Goal: Information Seeking & Learning: Learn about a topic

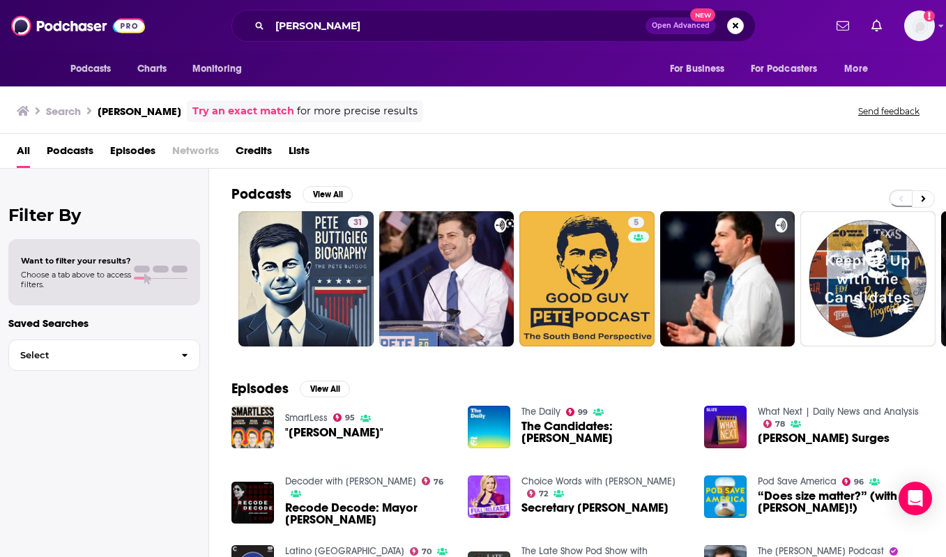
click at [56, 148] on span "Podcasts" at bounding box center [70, 153] width 47 height 29
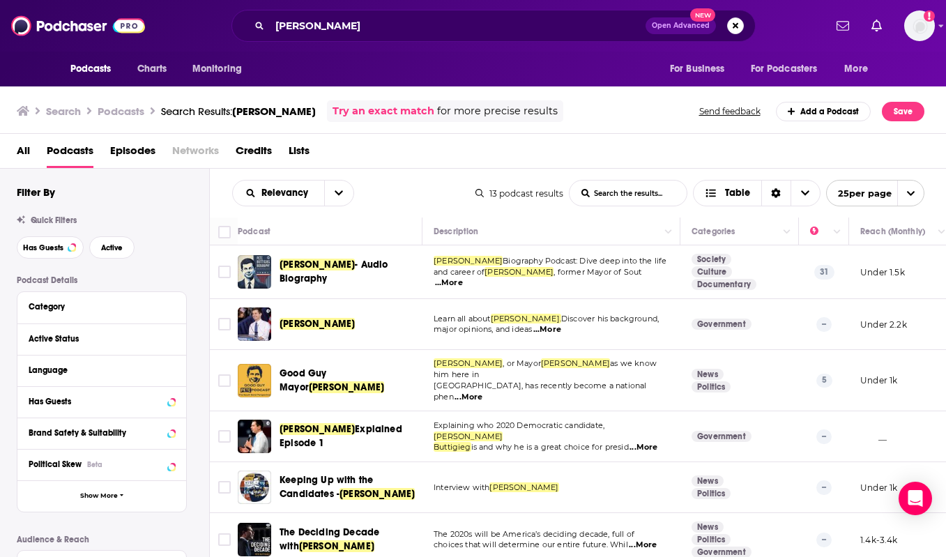
click at [482, 392] on span "...More" at bounding box center [469, 397] width 28 height 11
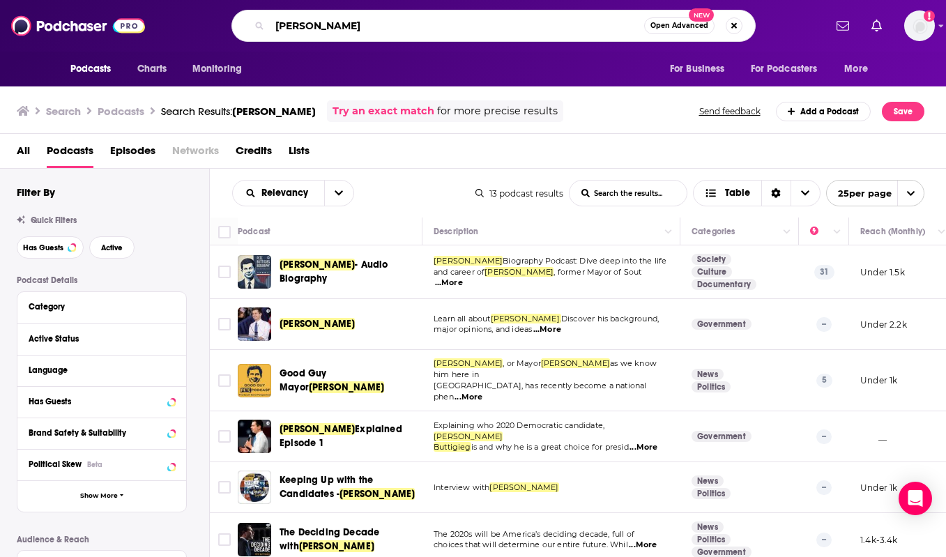
drag, startPoint x: 628, startPoint y: 22, endPoint x: 268, endPoint y: 25, distance: 359.1
click at [268, 25] on div "[PERSON_NAME] Open Advanced New" at bounding box center [493, 26] width 524 height 32
type input "deciding decade"
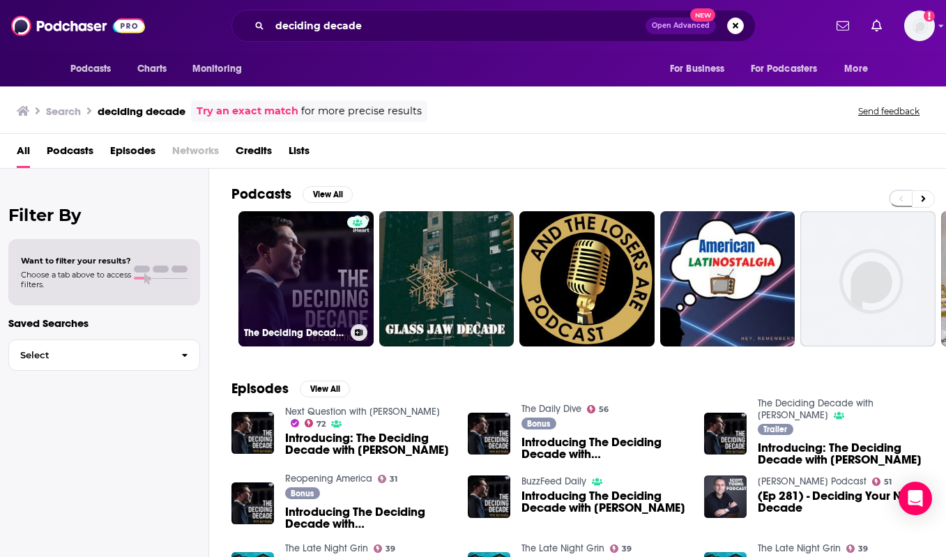
click at [302, 238] on link "The Deciding Decade with [PERSON_NAME]" at bounding box center [305, 278] width 135 height 135
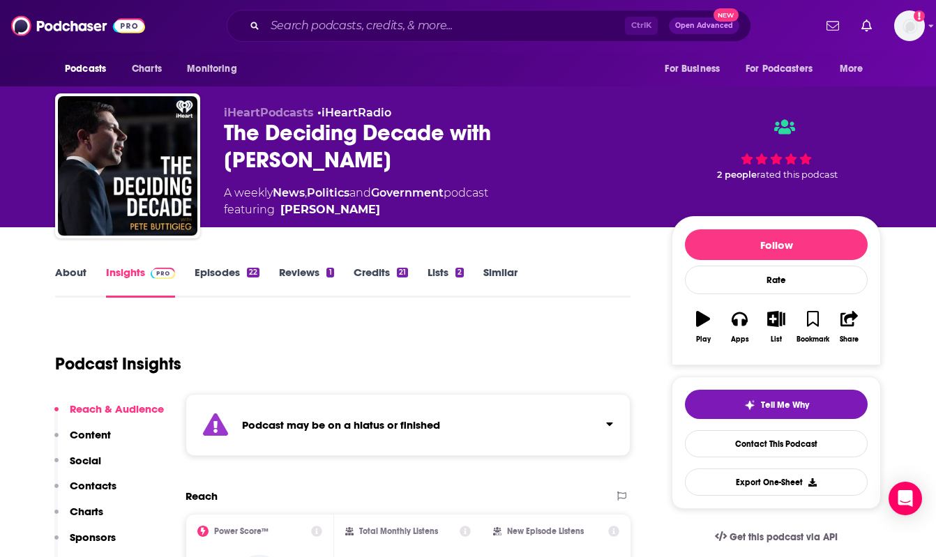
scroll to position [203, 0]
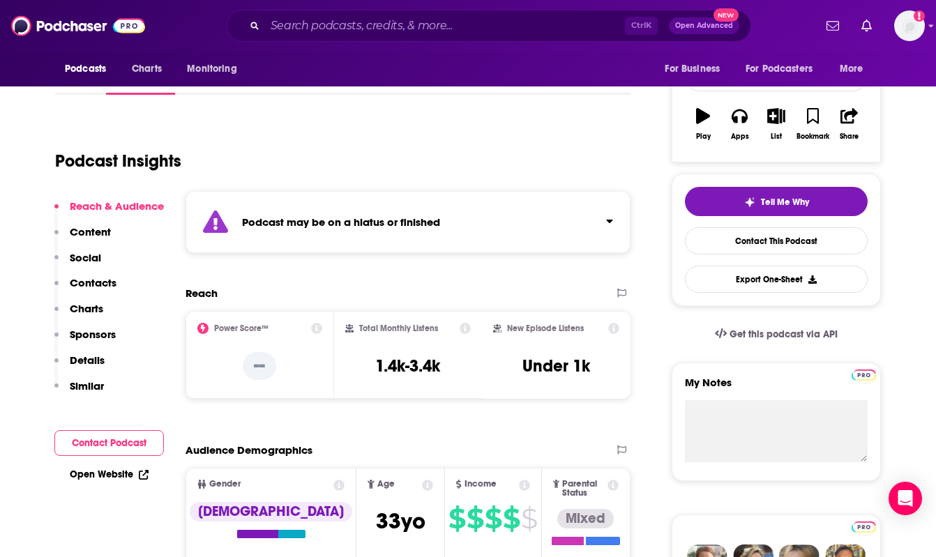
click at [84, 282] on p "Contacts" at bounding box center [93, 282] width 47 height 13
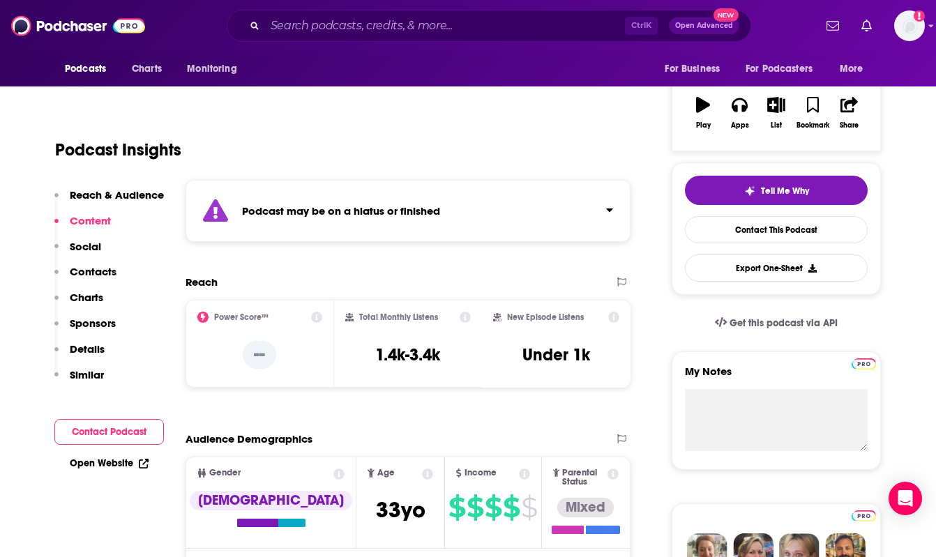
scroll to position [0, 0]
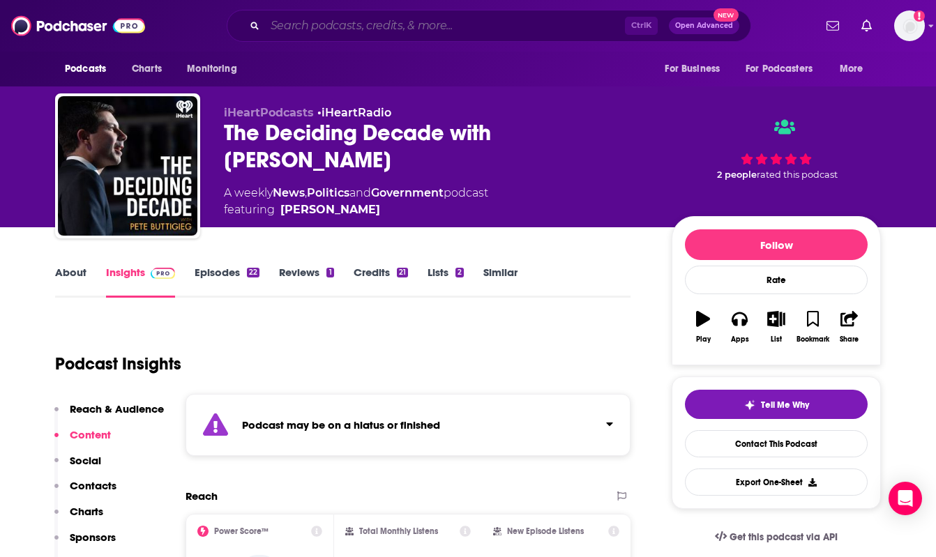
click at [275, 24] on input "Search podcasts, credits, & more..." at bounding box center [445, 26] width 360 height 22
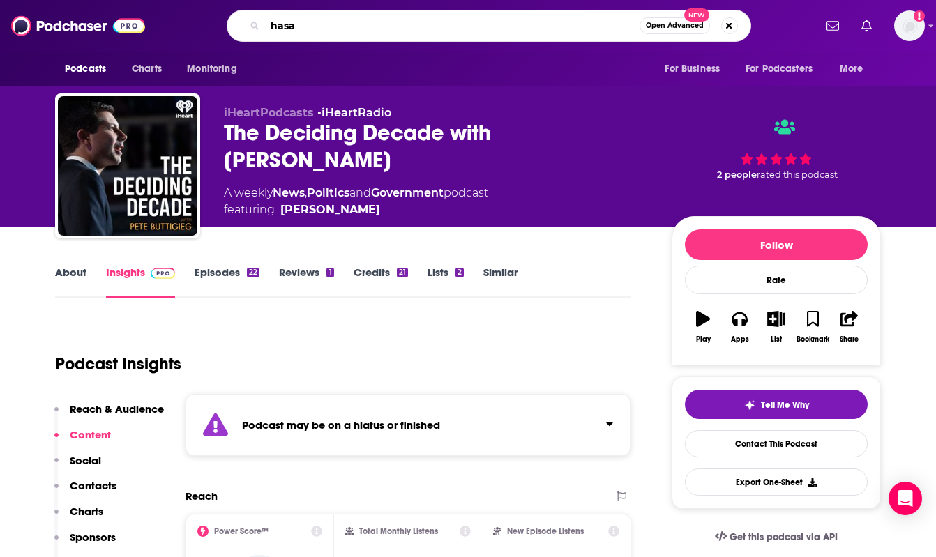
type input "[PERSON_NAME]"
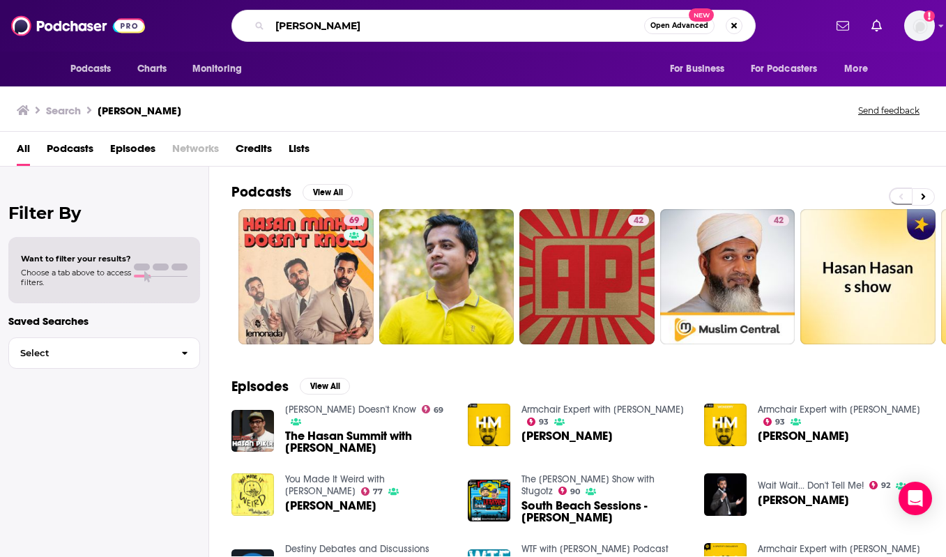
click at [616, 31] on input "[PERSON_NAME]" at bounding box center [457, 26] width 374 height 22
drag, startPoint x: 338, startPoint y: 33, endPoint x: 235, endPoint y: 29, distance: 103.3
click at [235, 29] on div "hasan Open Advanced New" at bounding box center [493, 26] width 524 height 32
type input "fivethirtyeight"
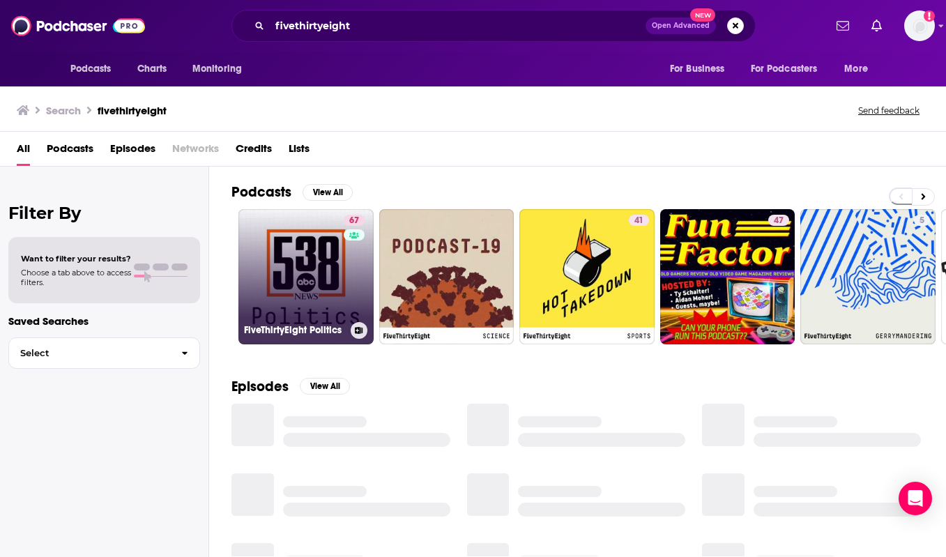
click at [341, 293] on link "67 FiveThirtyEight Politics" at bounding box center [305, 276] width 135 height 135
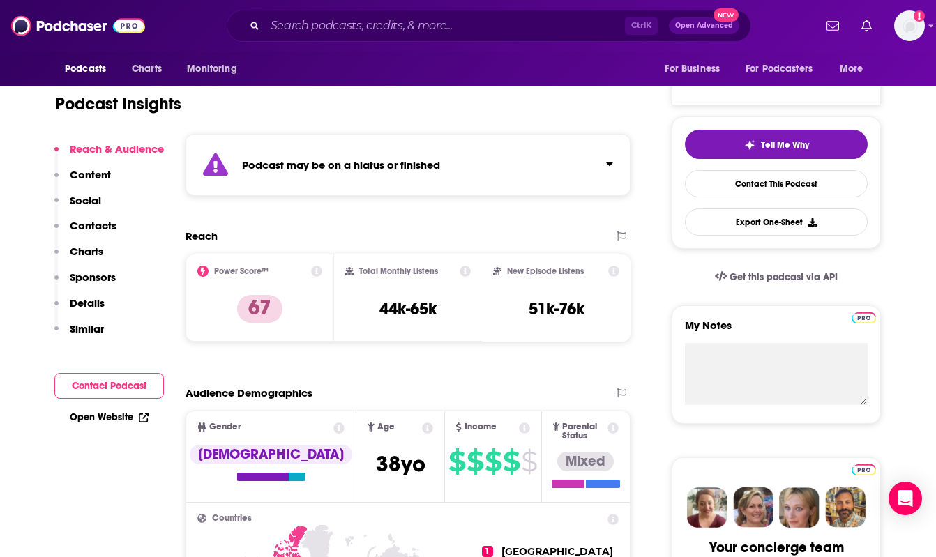
scroll to position [156, 0]
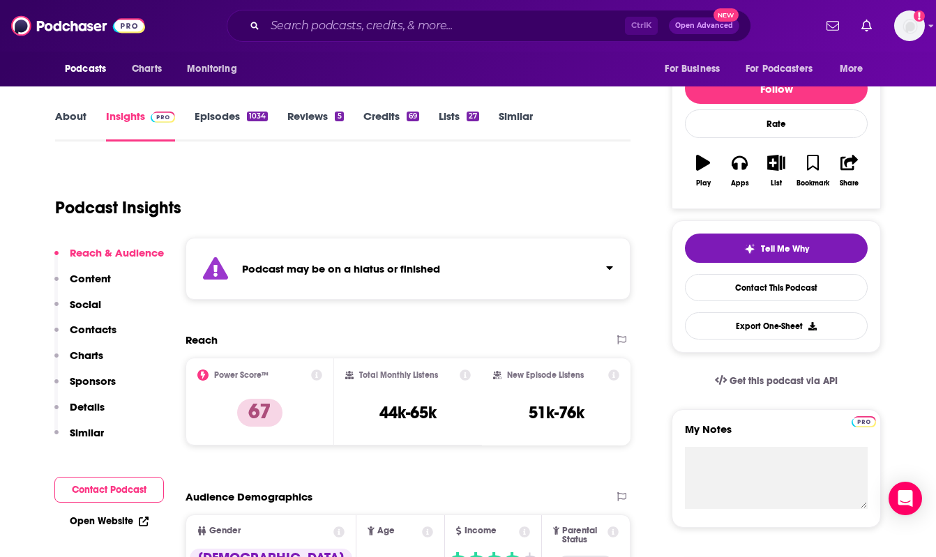
click at [83, 332] on p "Contacts" at bounding box center [93, 329] width 47 height 13
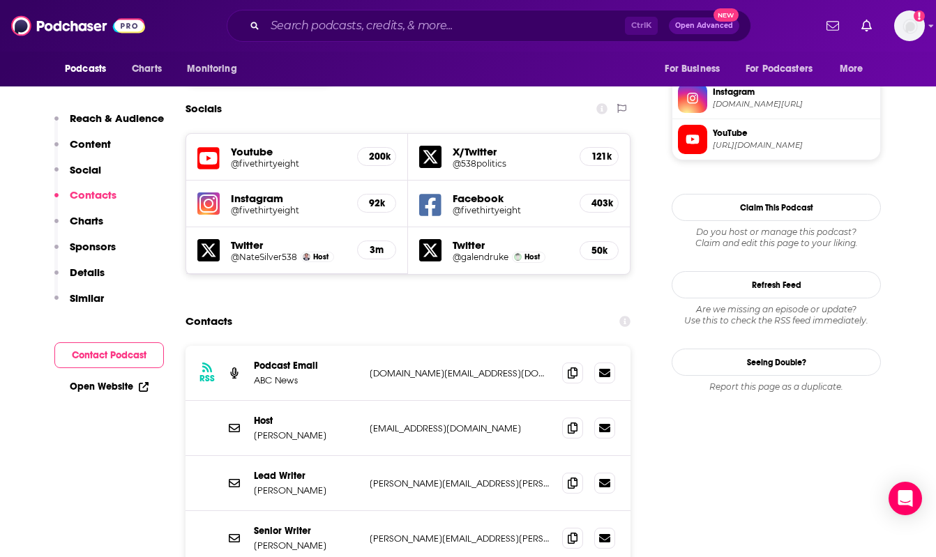
scroll to position [1298, 0]
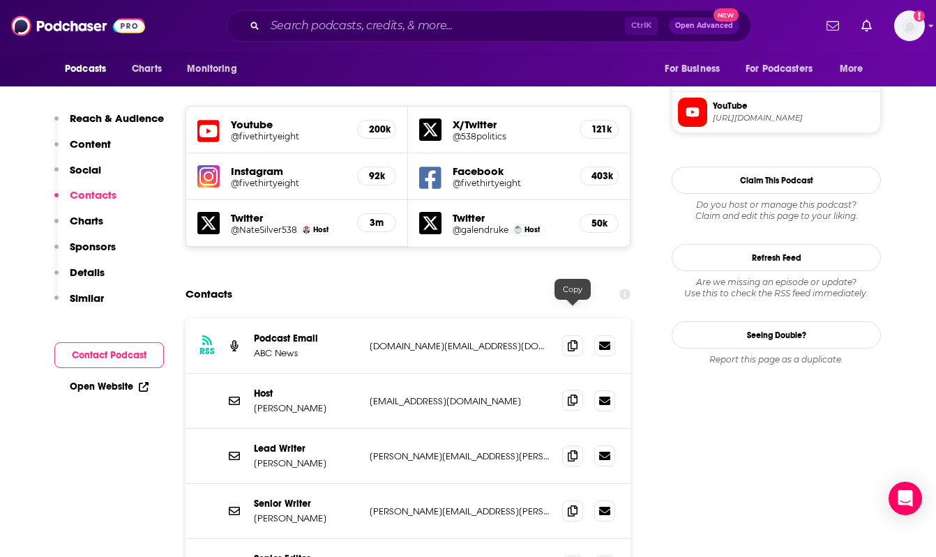
click at [568, 395] on icon at bounding box center [573, 400] width 10 height 11
click at [581, 445] on span at bounding box center [572, 455] width 21 height 21
click at [574, 505] on icon at bounding box center [573, 510] width 10 height 11
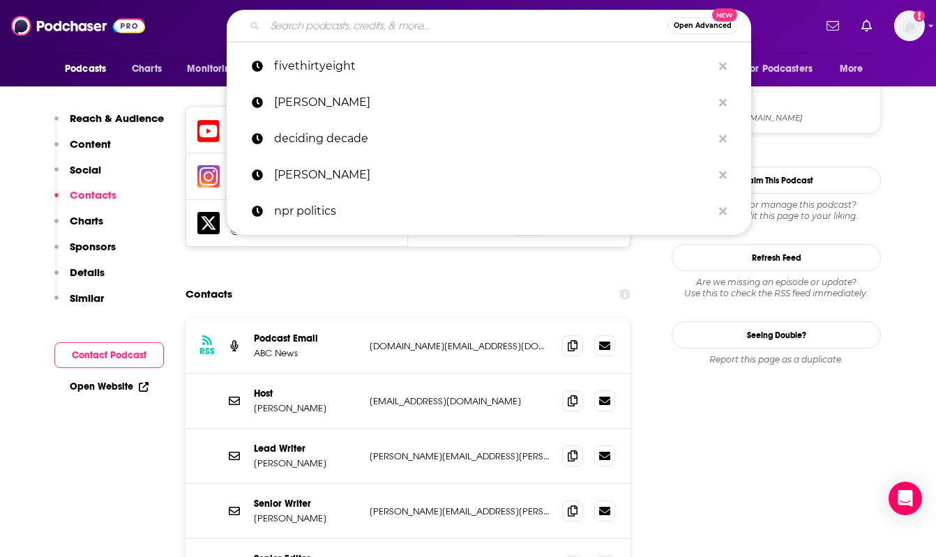
click at [550, 26] on input "Search podcasts, credits, & more..." at bounding box center [466, 26] width 402 height 22
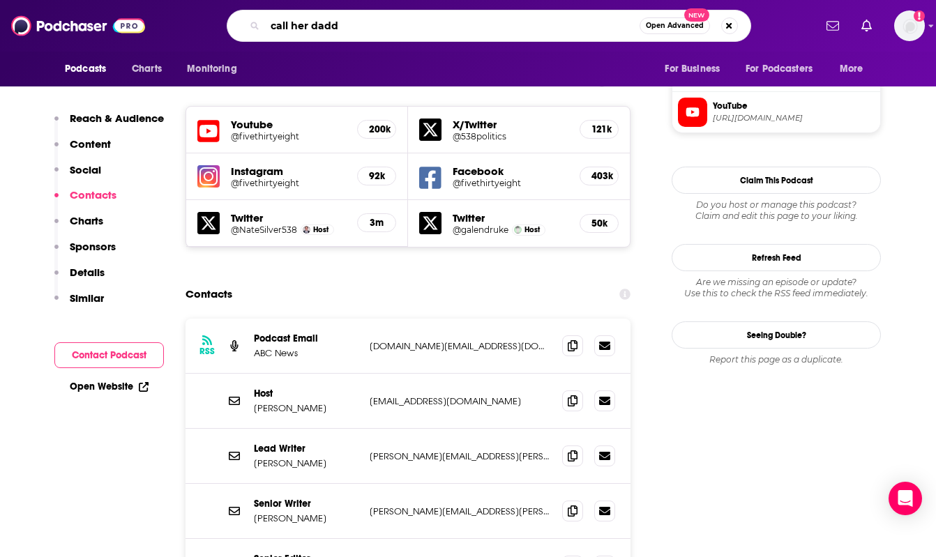
type input "call her daddy"
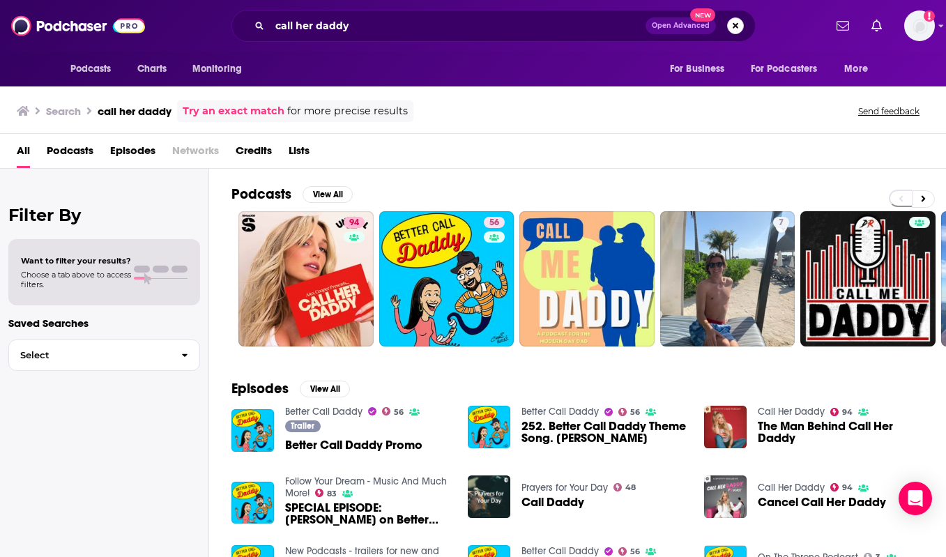
click at [741, 25] on button "Search podcasts, credits, & more..." at bounding box center [735, 25] width 17 height 17
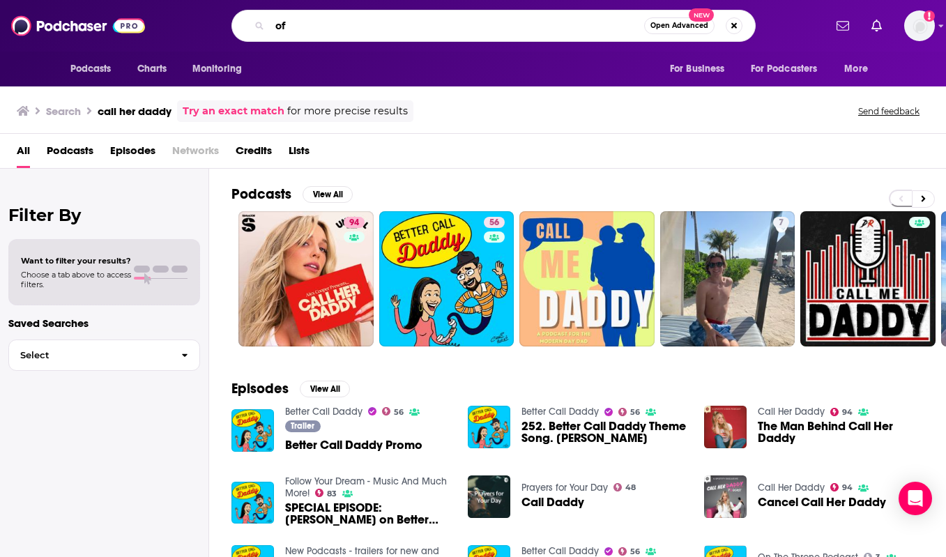
type input "o"
type input "sofia with an f"
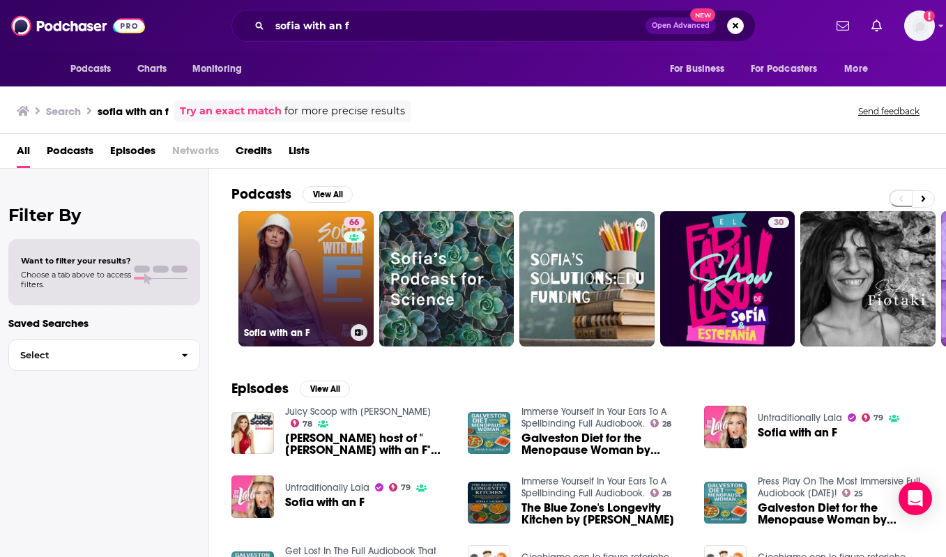
click at [344, 231] on div "66" at bounding box center [356, 270] width 24 height 107
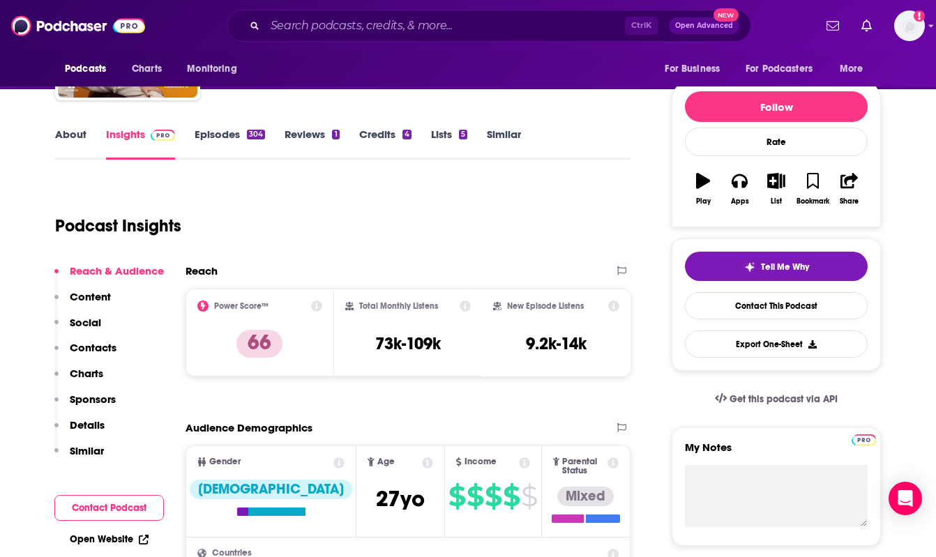
scroll to position [135, 0]
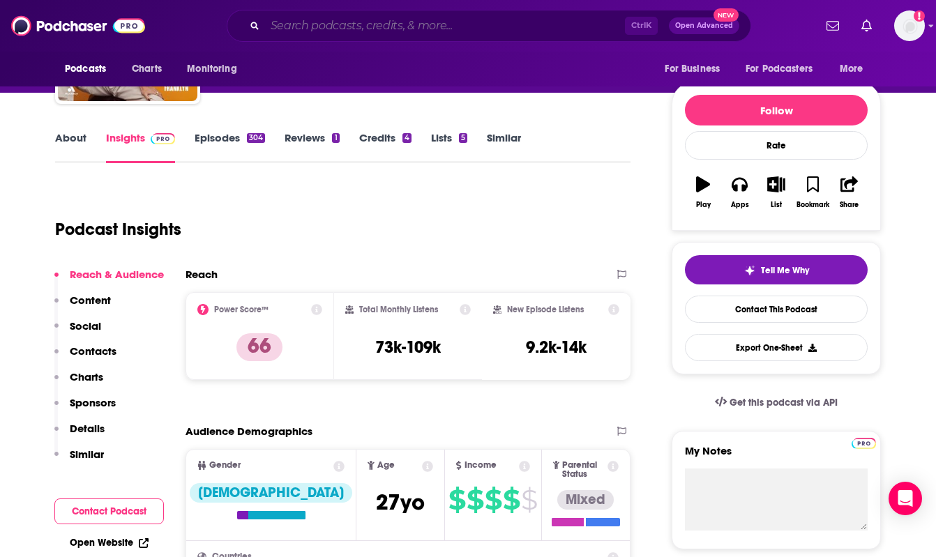
click at [603, 15] on input "Search podcasts, credits, & more..." at bounding box center [445, 26] width 360 height 22
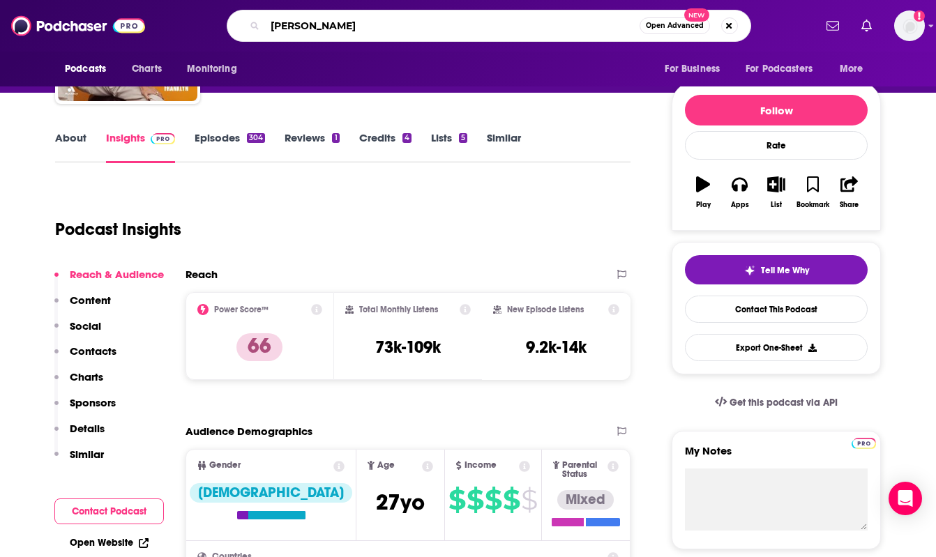
type input "[PERSON_NAME]"
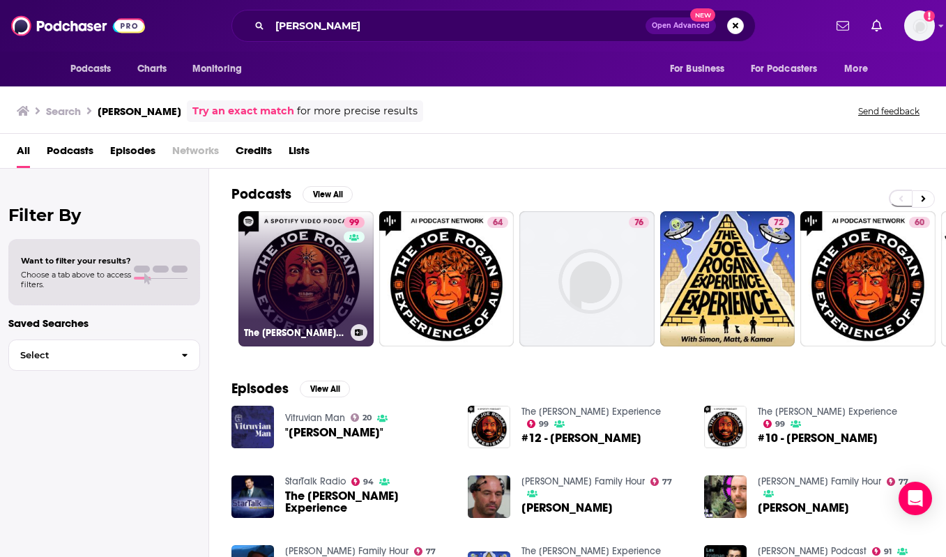
click at [275, 231] on link "99 The [PERSON_NAME] Experience" at bounding box center [305, 278] width 135 height 135
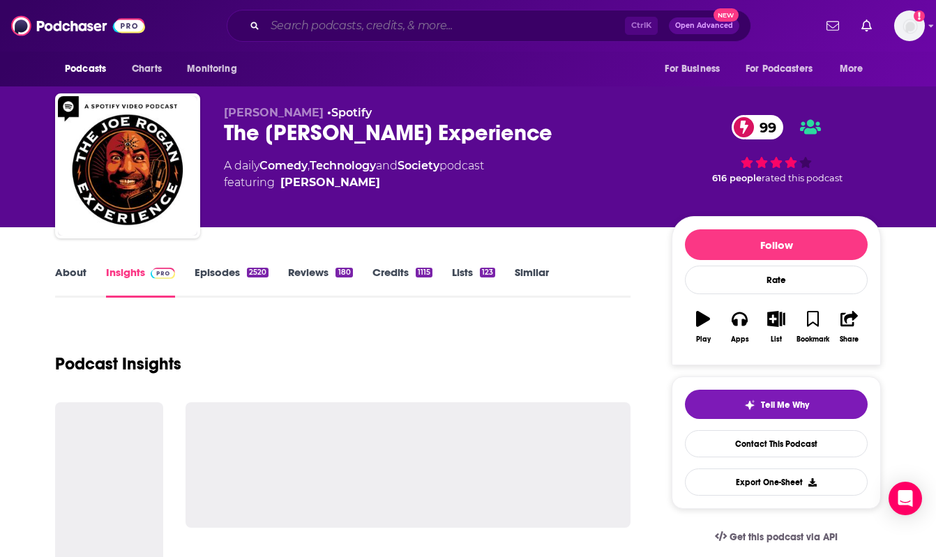
click at [583, 25] on input "Search podcasts, credits, & more..." at bounding box center [445, 26] width 360 height 22
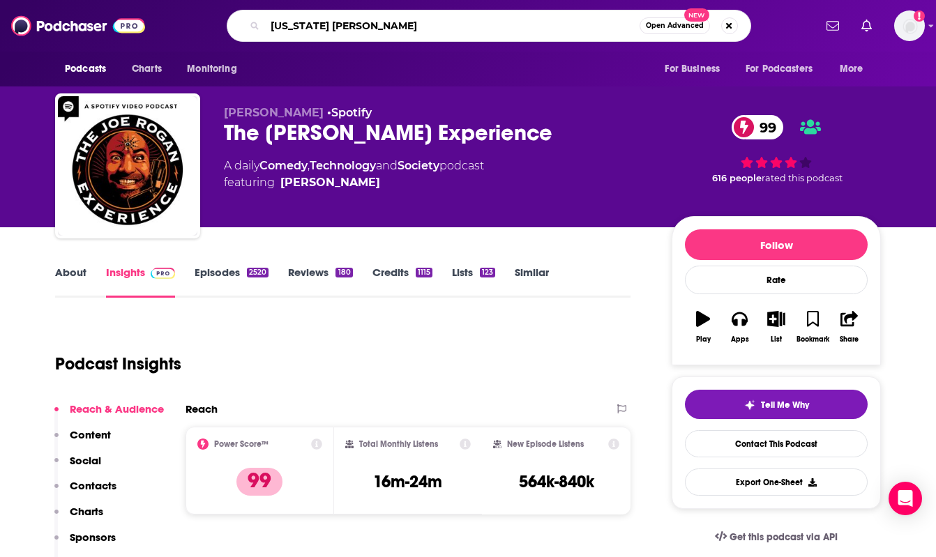
type input "[US_STATE] time"
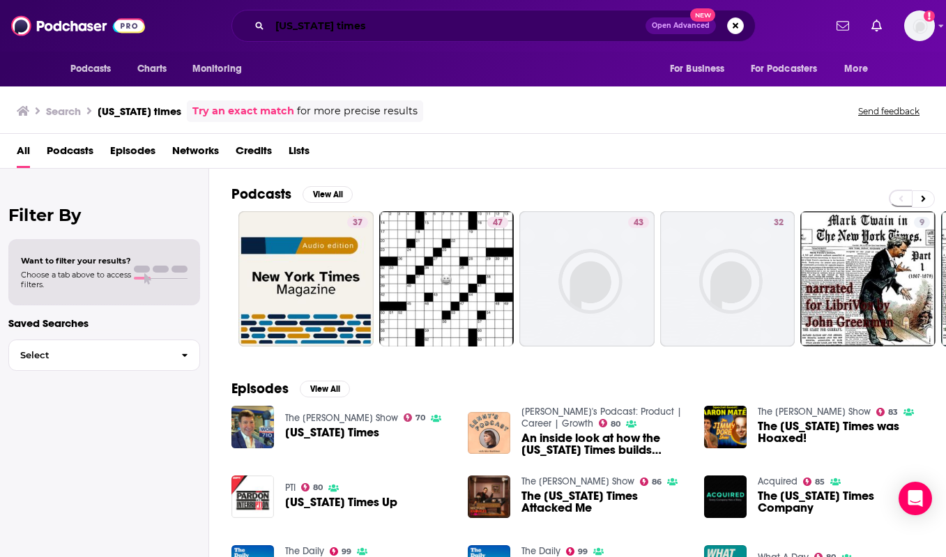
click at [630, 21] on input "[US_STATE] times" at bounding box center [458, 26] width 376 height 22
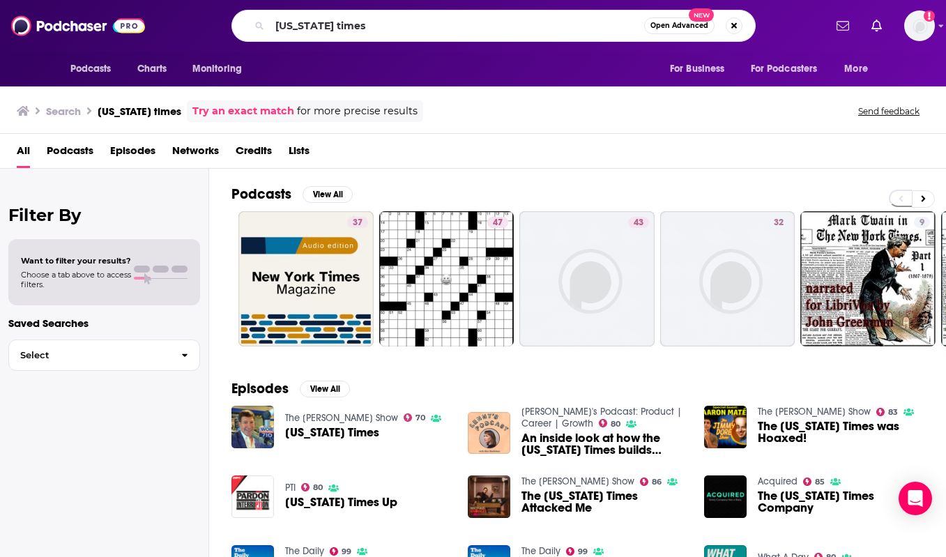
drag, startPoint x: 363, startPoint y: 38, endPoint x: 356, endPoint y: 32, distance: 8.4
click at [356, 32] on div "[US_STATE] times Open Advanced New" at bounding box center [493, 26] width 524 height 32
drag, startPoint x: 366, startPoint y: 24, endPoint x: 236, endPoint y: 17, distance: 129.8
click at [236, 17] on div "[US_STATE] times Open Advanced New" at bounding box center [493, 26] width 524 height 32
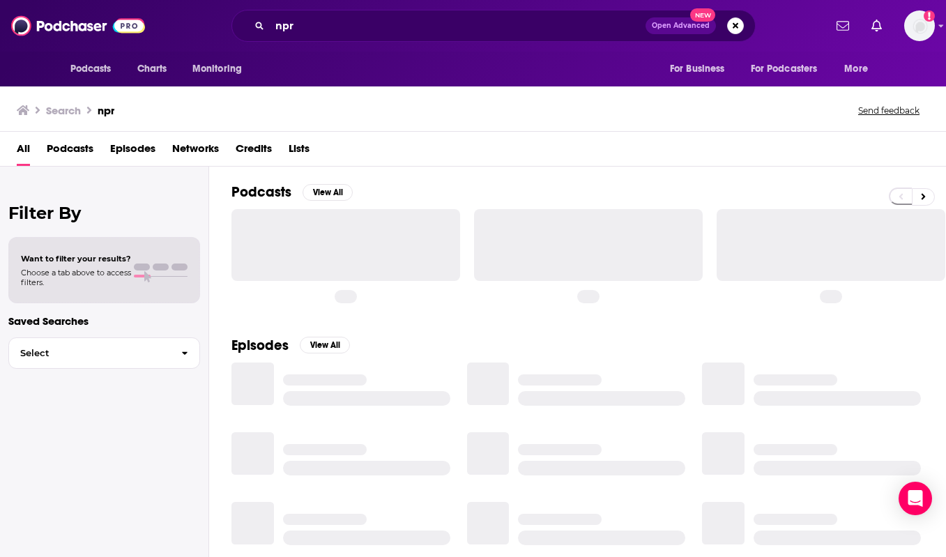
click at [629, 14] on div "npr Open Advanced New" at bounding box center [493, 26] width 524 height 32
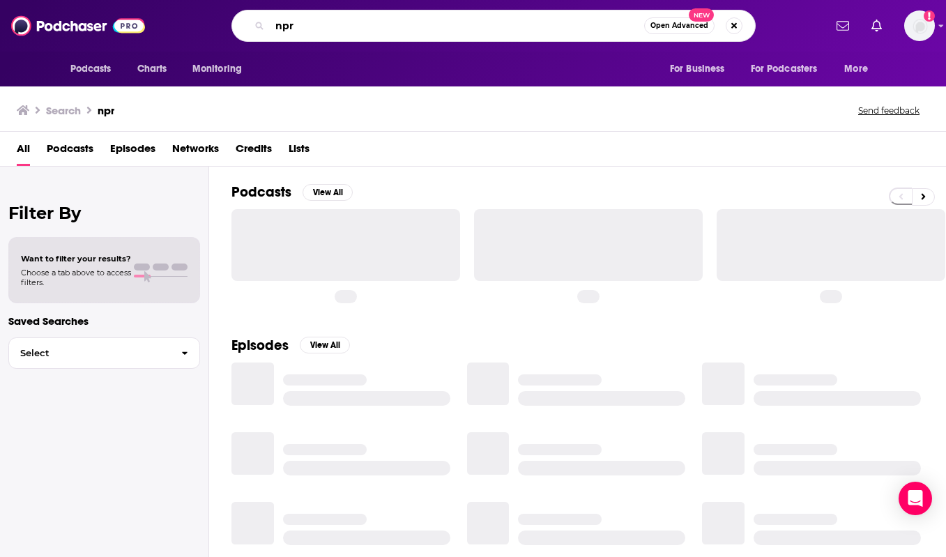
click at [623, 21] on input "npr" at bounding box center [457, 26] width 374 height 22
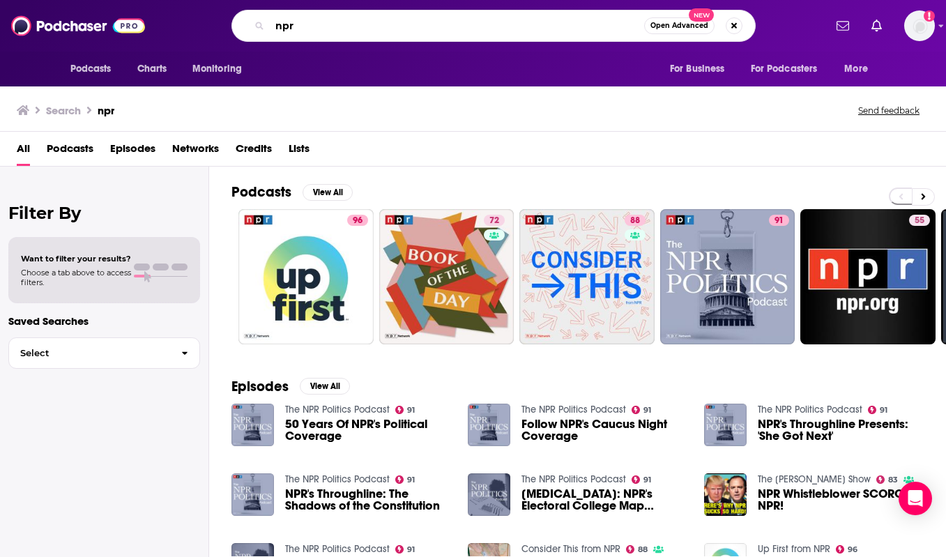
drag, startPoint x: 634, startPoint y: 22, endPoint x: 473, endPoint y: 17, distance: 161.1
click at [473, 17] on input "npr" at bounding box center [457, 26] width 374 height 22
type input "n"
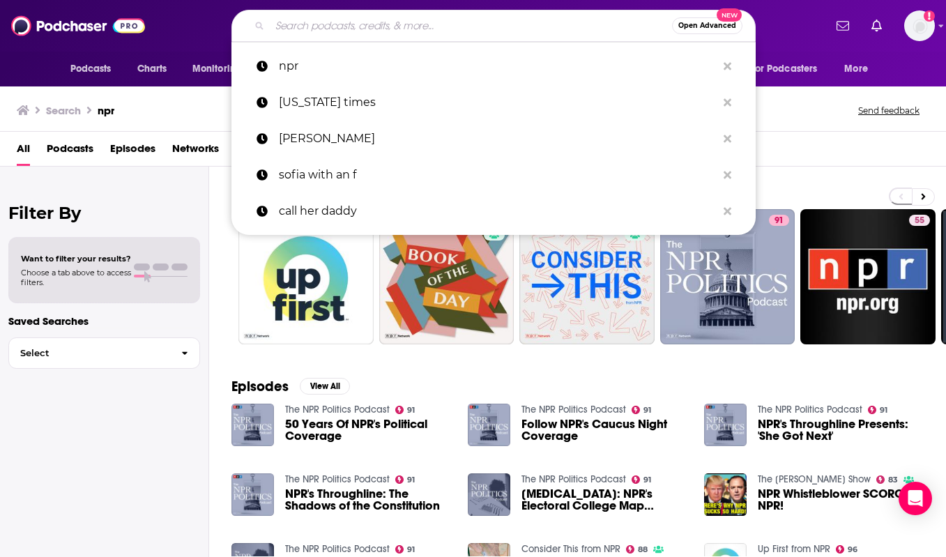
click at [814, 163] on div "All Podcasts Episodes Networks Credits Lists" at bounding box center [476, 151] width 918 height 29
